Goal: Information Seeking & Learning: Learn about a topic

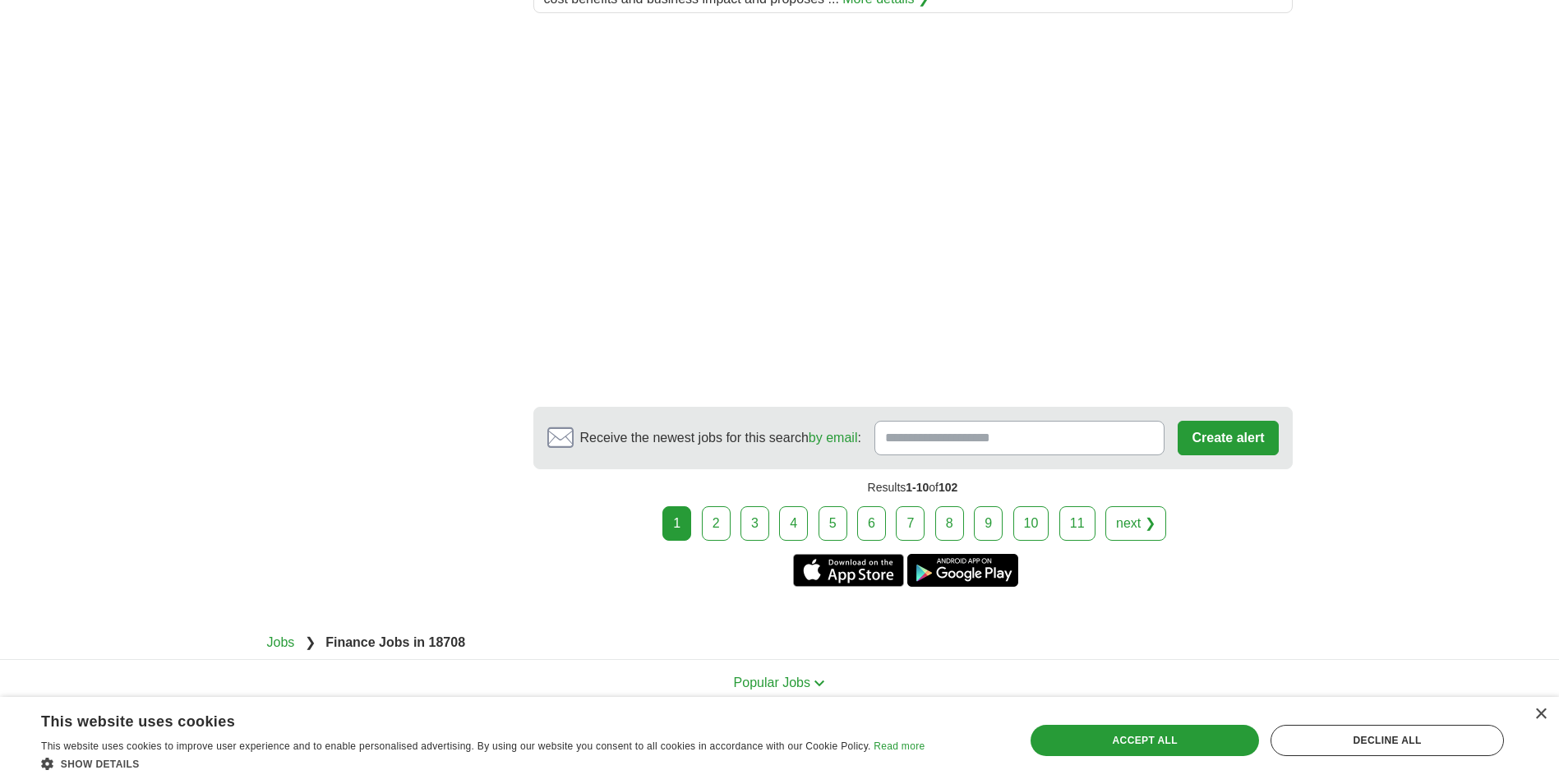
scroll to position [2382, 0]
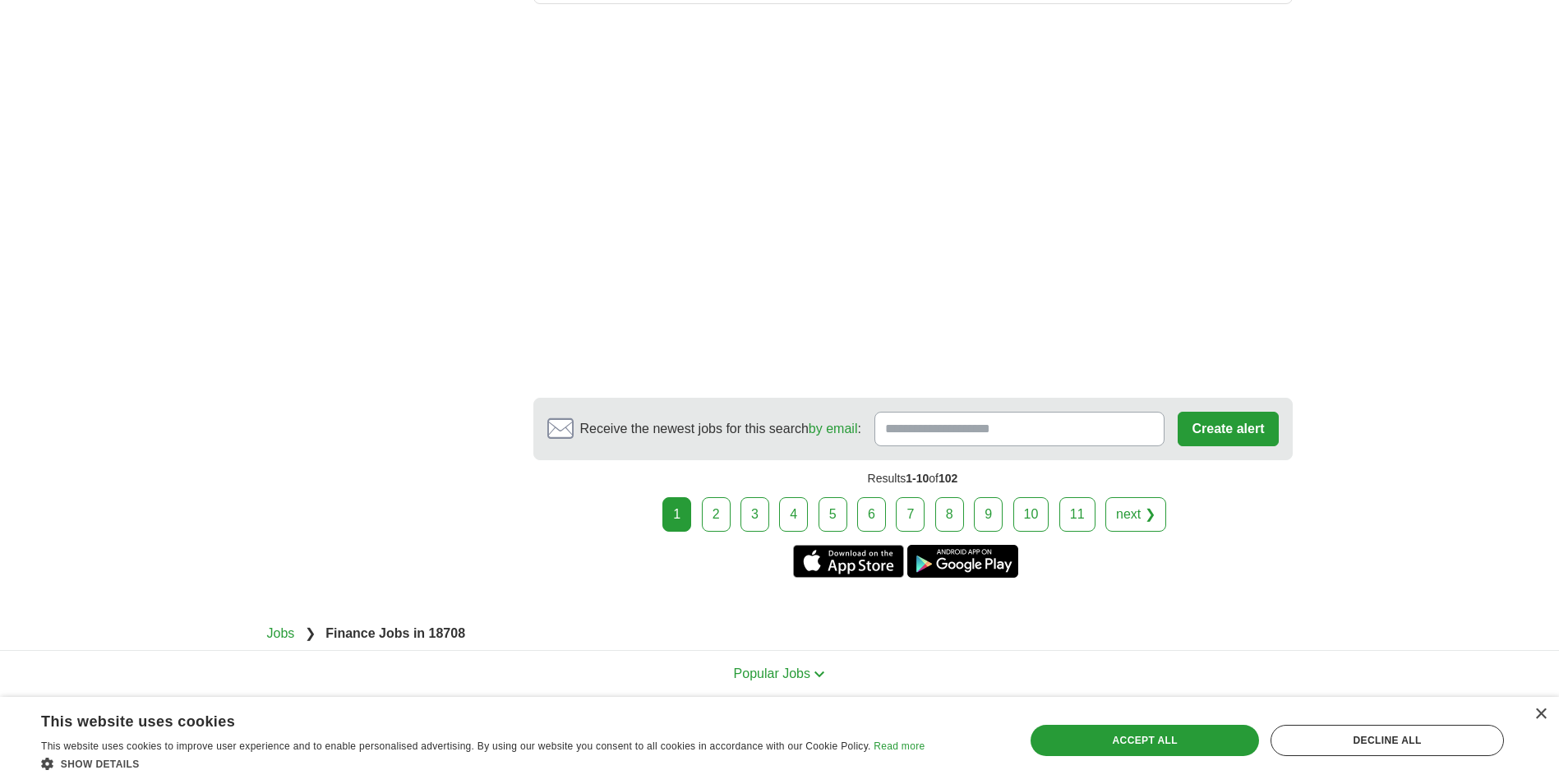
click at [725, 497] on link "2" at bounding box center [716, 514] width 29 height 35
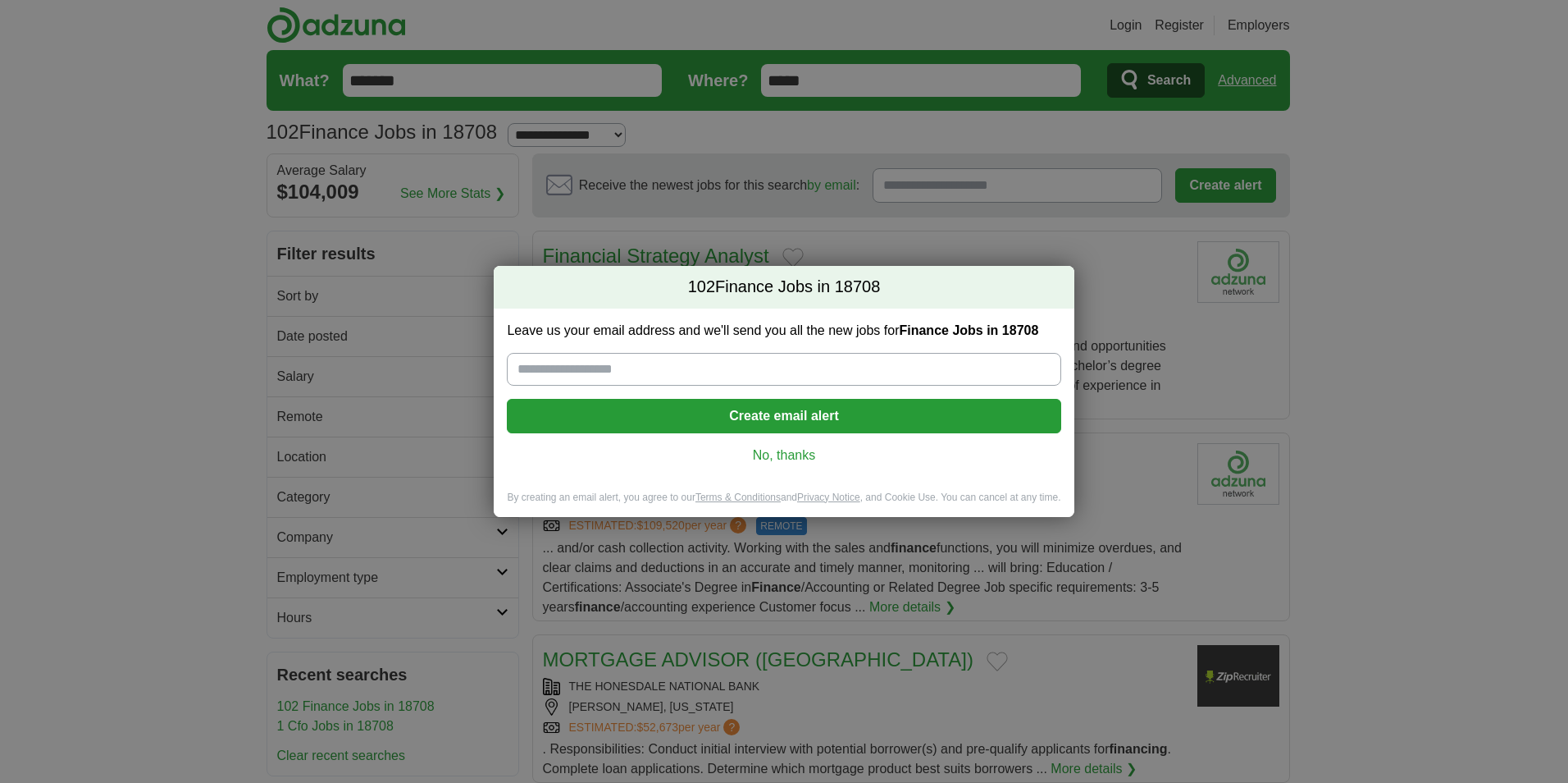
click at [782, 456] on link "No, thanks" at bounding box center [784, 455] width 527 height 18
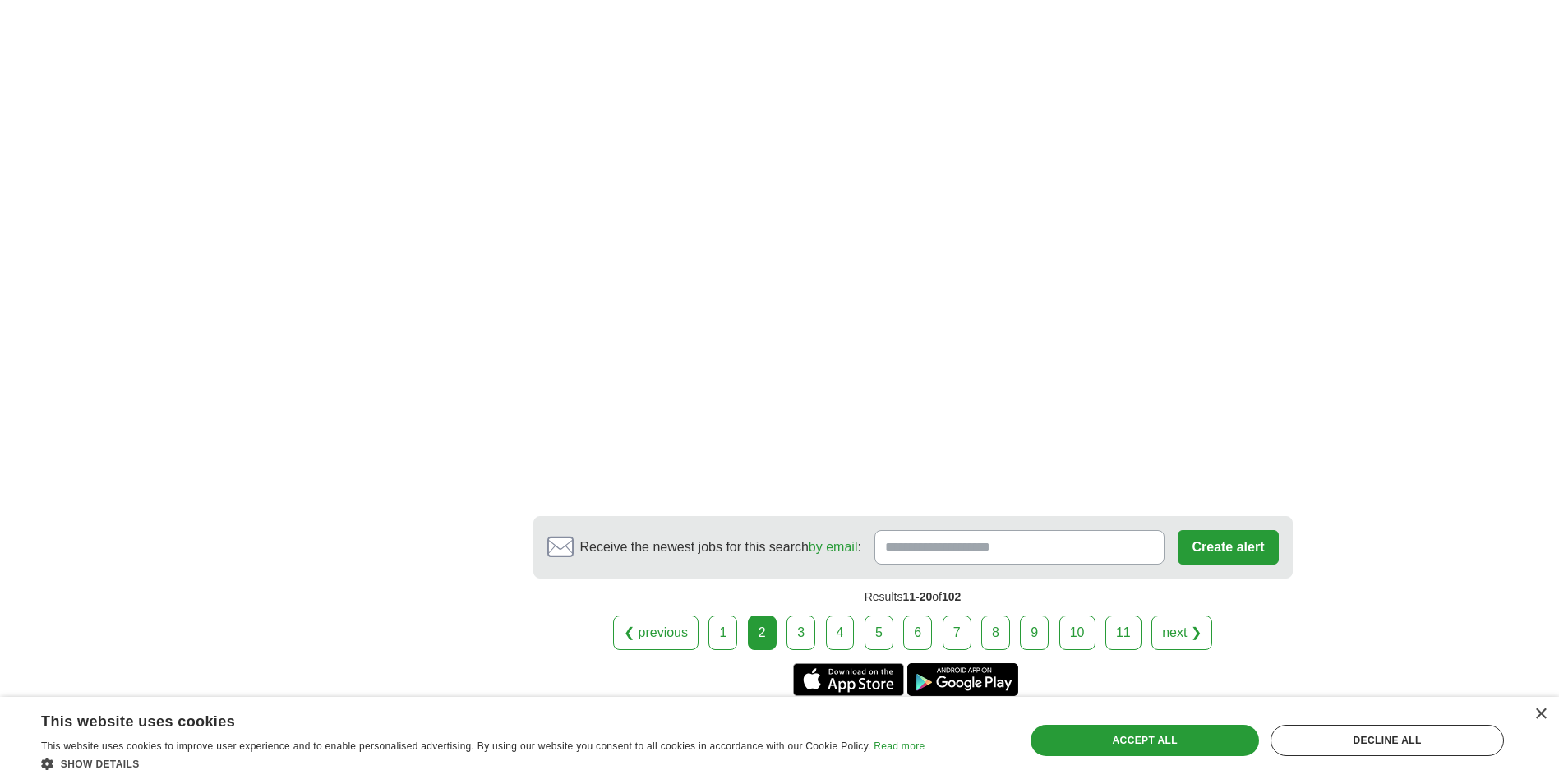
scroll to position [2629, 0]
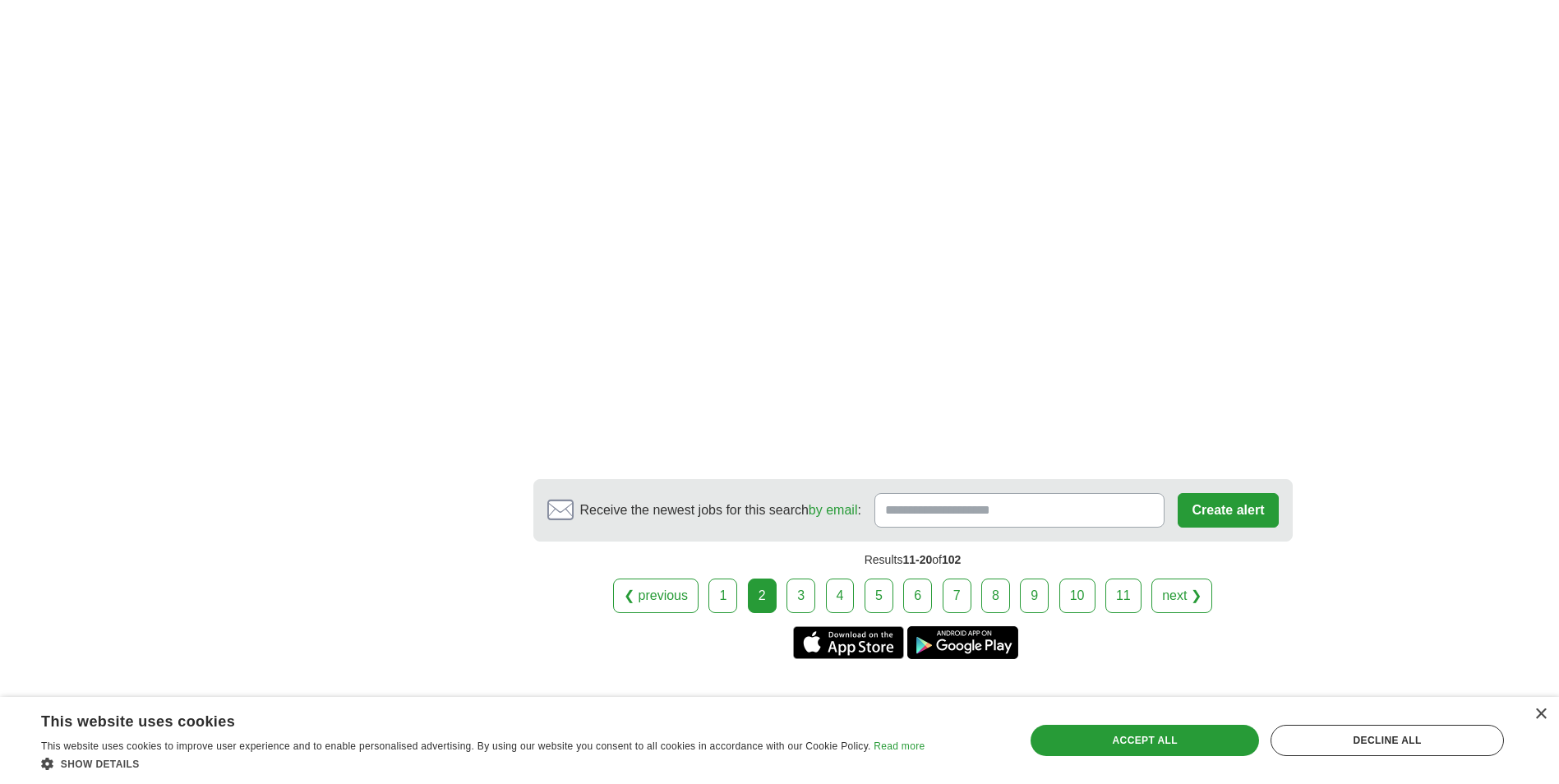
click at [791, 595] on link "3" at bounding box center [801, 595] width 29 height 35
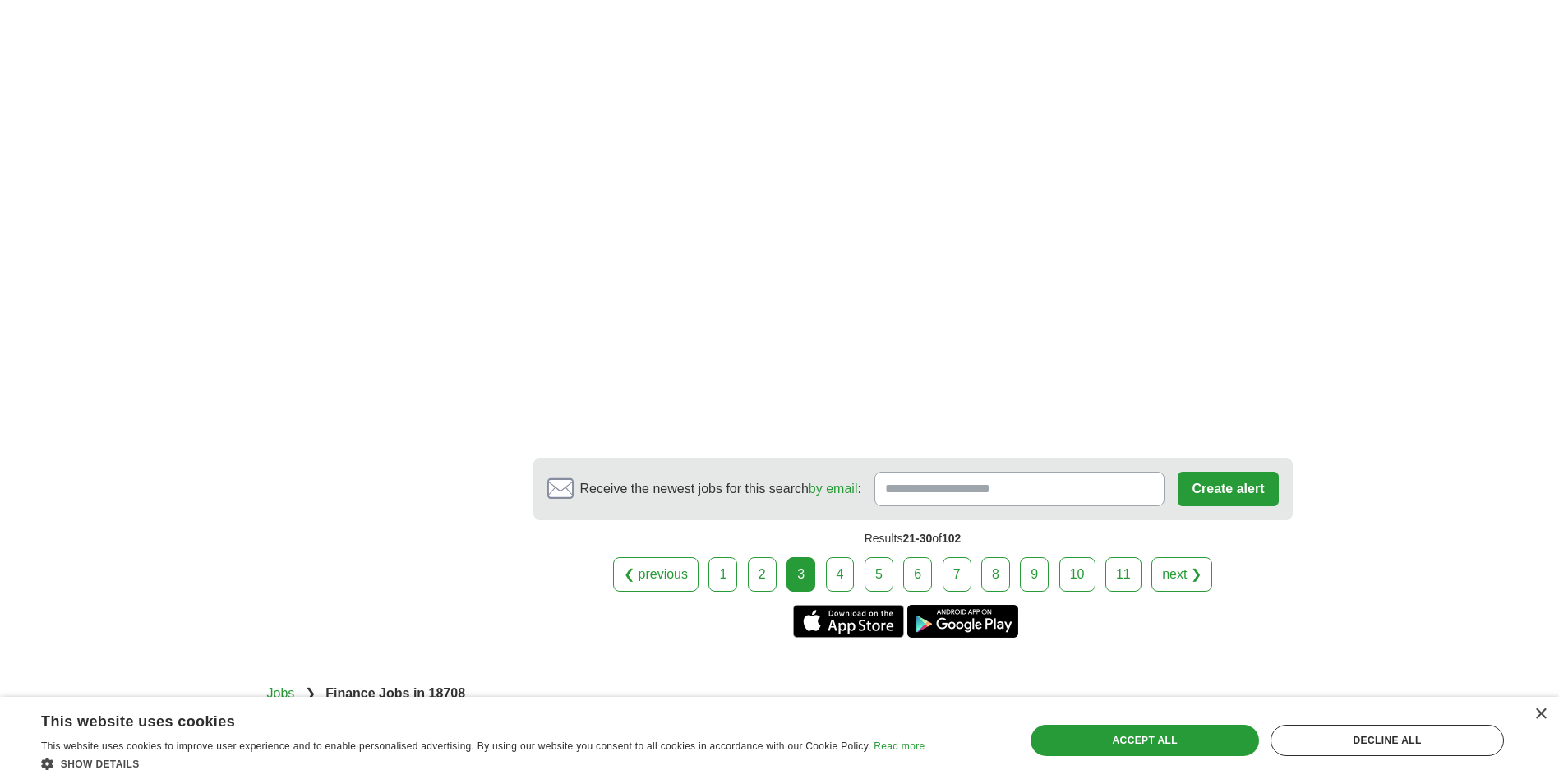
scroll to position [2629, 0]
click at [845, 557] on link "4" at bounding box center [841, 573] width 29 height 35
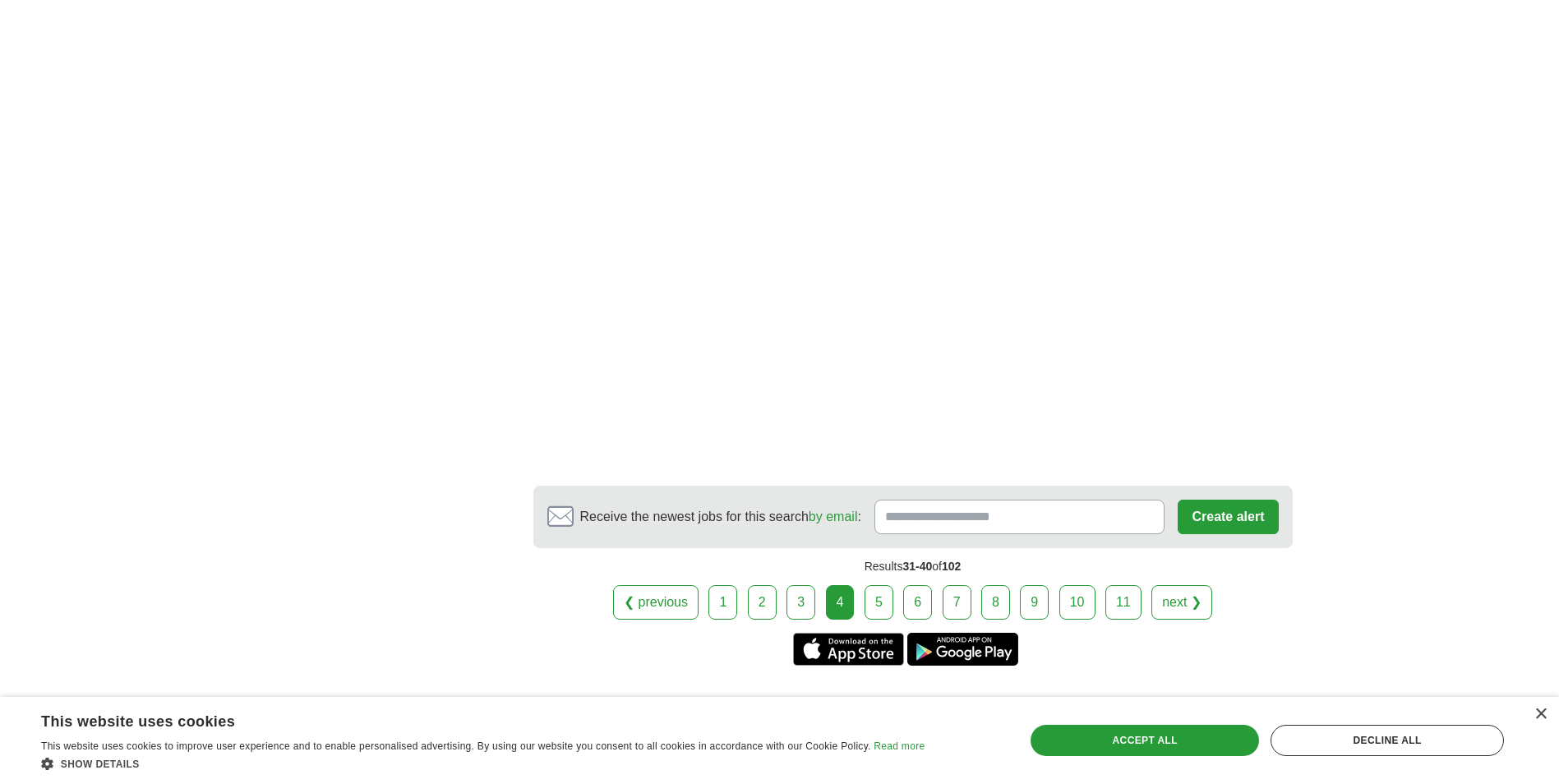
scroll to position [2629, 0]
